Goal: Transaction & Acquisition: Purchase product/service

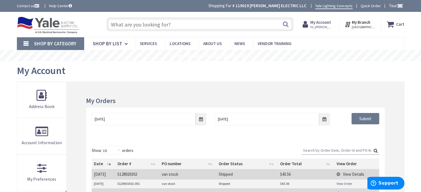
click at [172, 24] on input "text" at bounding box center [200, 24] width 187 height 14
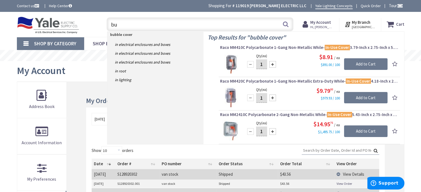
type input "b"
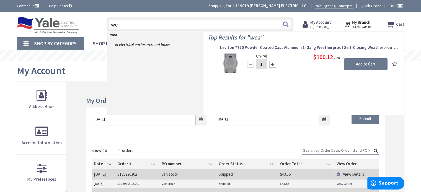
type input "w"
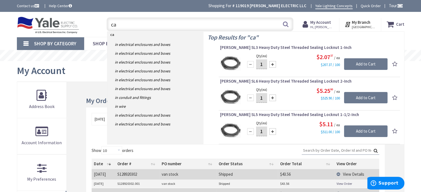
type input "c"
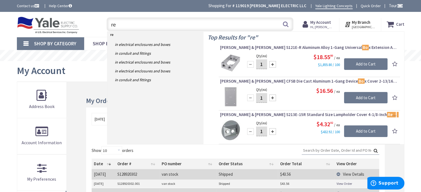
type input "r"
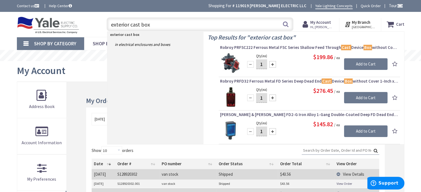
type input "exterior cast box"
click at [24, 43] on link "Shop By Category" at bounding box center [50, 43] width 67 height 13
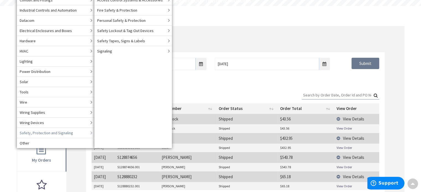
scroll to position [28, 0]
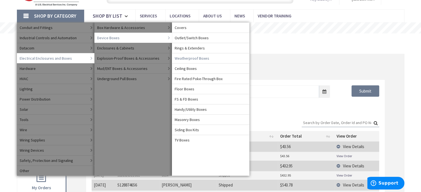
click at [182, 57] on span "Weatherproof Boxes" at bounding box center [192, 59] width 35 height 6
